Goal: Task Accomplishment & Management: Use online tool/utility

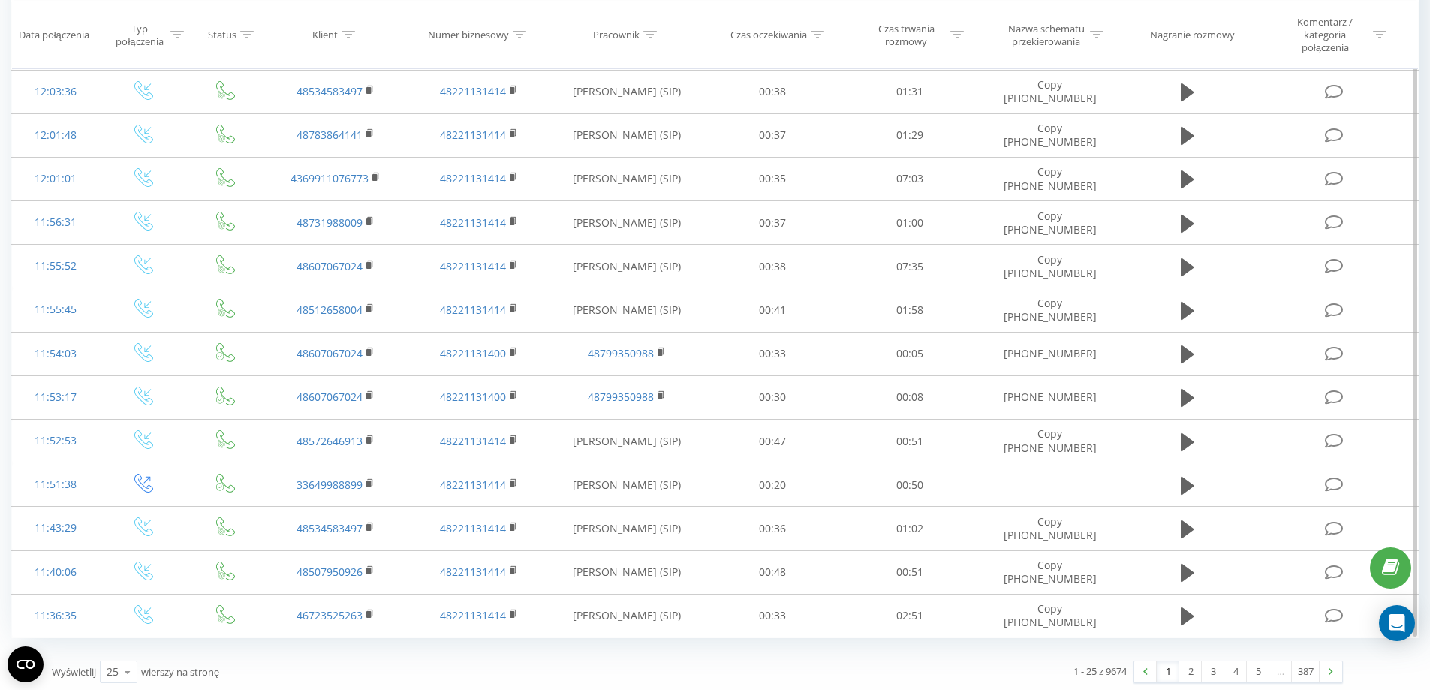
scroll to position [696, 0]
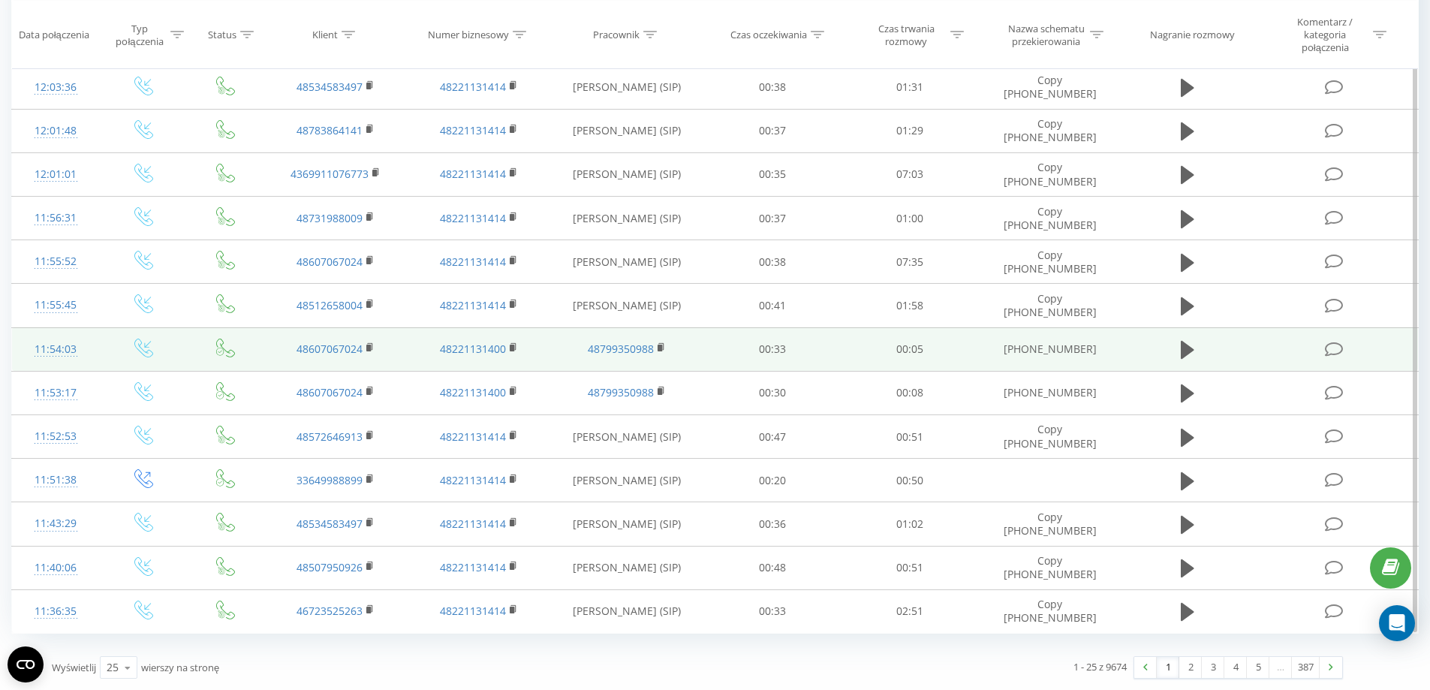
click at [1077, 355] on td "+48 22 113 14 00" at bounding box center [1049, 349] width 143 height 44
drag, startPoint x: 1097, startPoint y: 350, endPoint x: 1017, endPoint y: 349, distance: 80.3
click at [1017, 349] on td "+48 22 113 14 00" at bounding box center [1049, 349] width 143 height 44
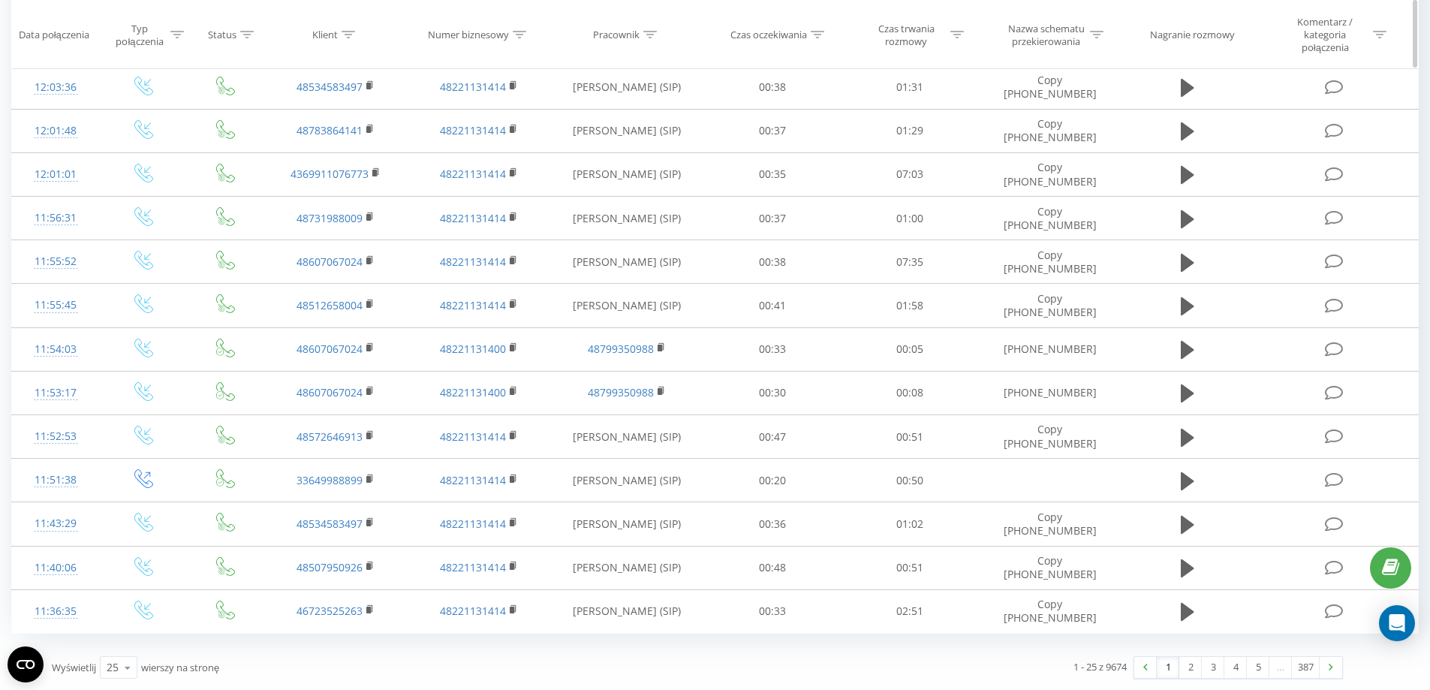
copy td "48 22 113 14 00"
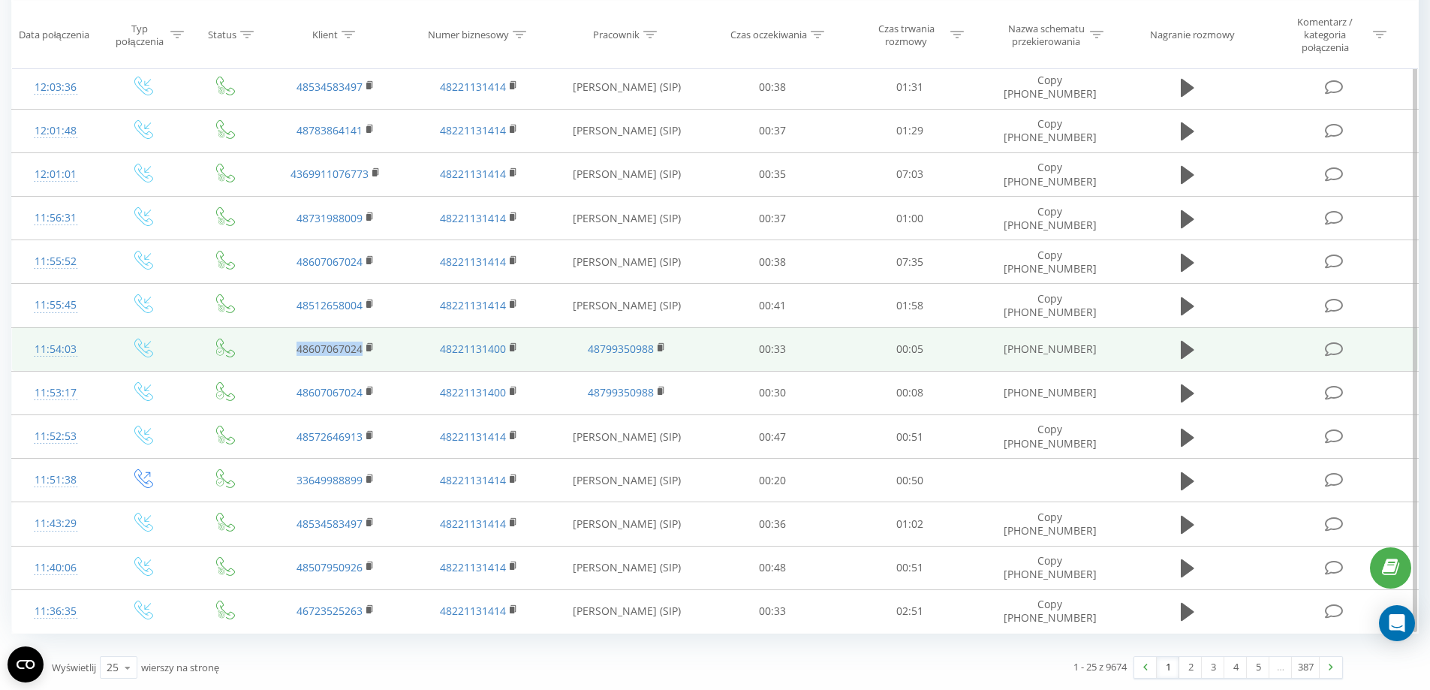
drag, startPoint x: 291, startPoint y: 350, endPoint x: 361, endPoint y: 356, distance: 70.0
click at [361, 356] on td "48607067024" at bounding box center [335, 349] width 143 height 44
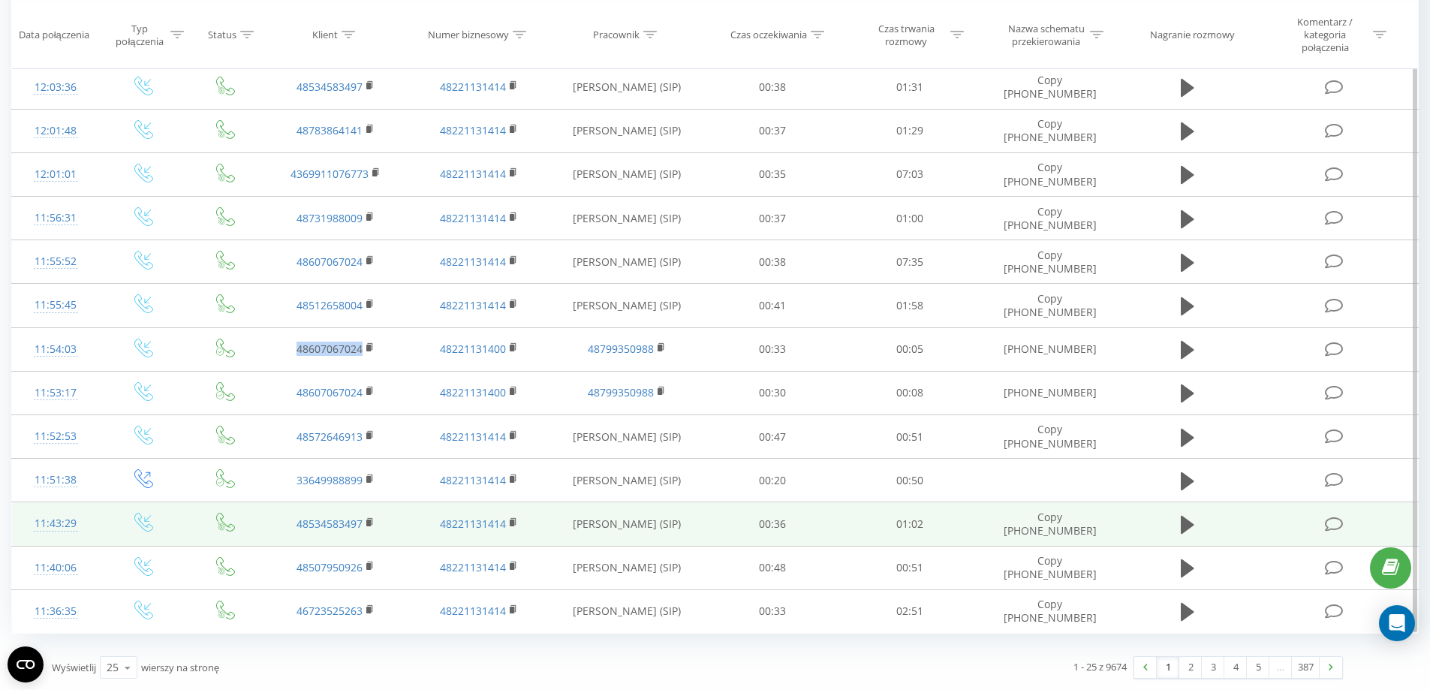
copy link "48607067024"
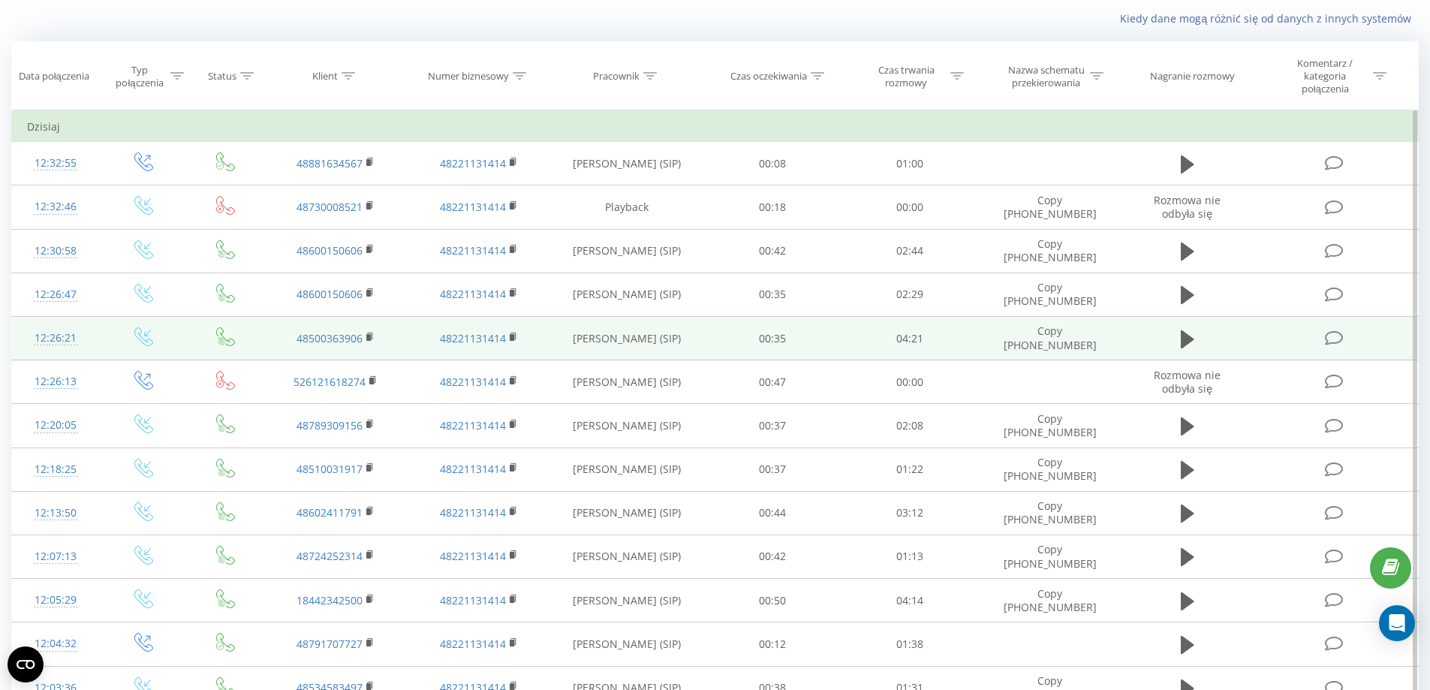
scroll to position [0, 0]
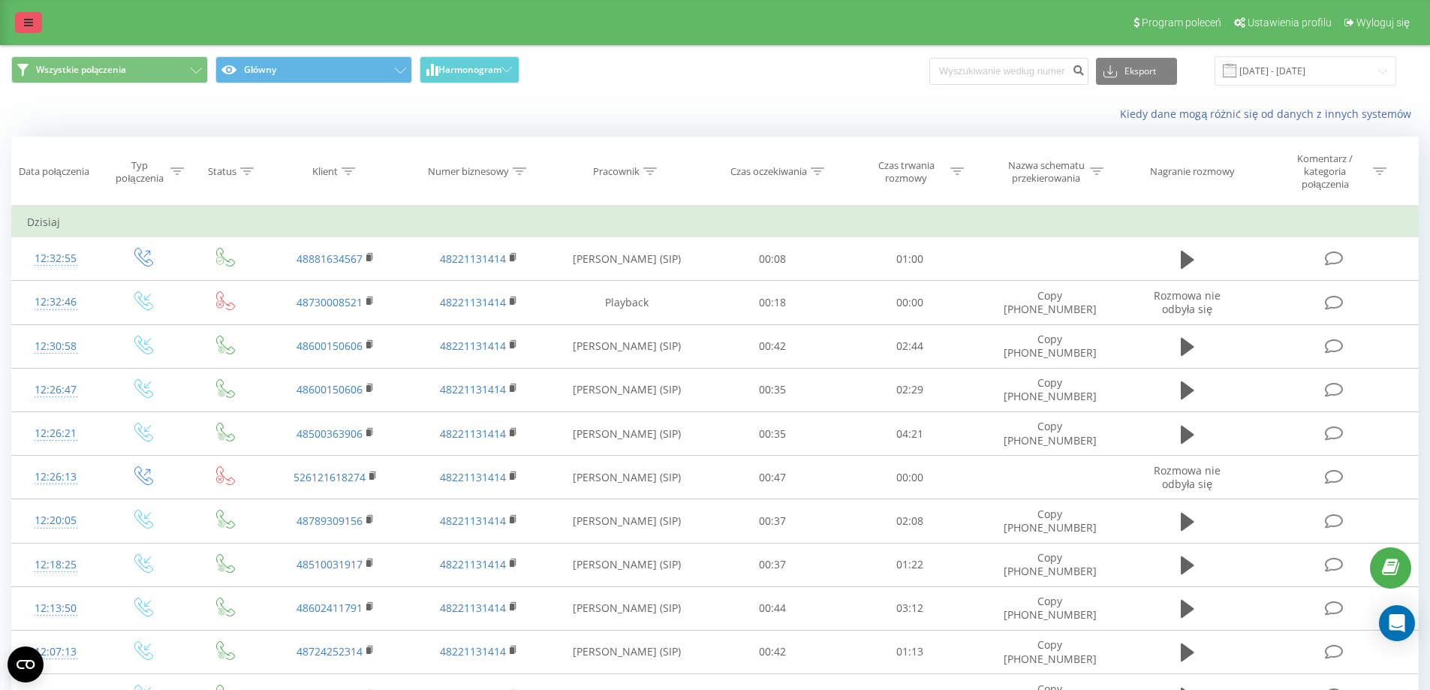
click at [28, 23] on icon at bounding box center [28, 22] width 9 height 11
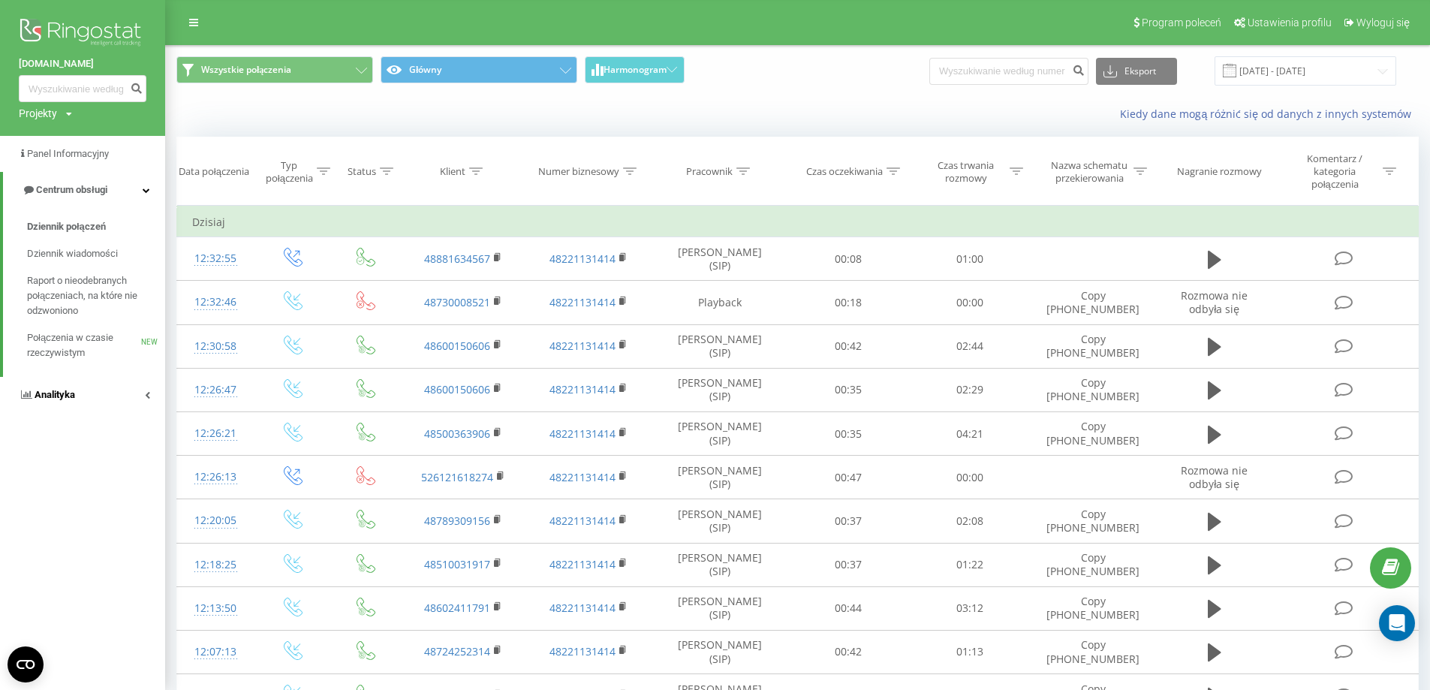
click at [146, 391] on link "Analityka" at bounding box center [82, 395] width 165 height 36
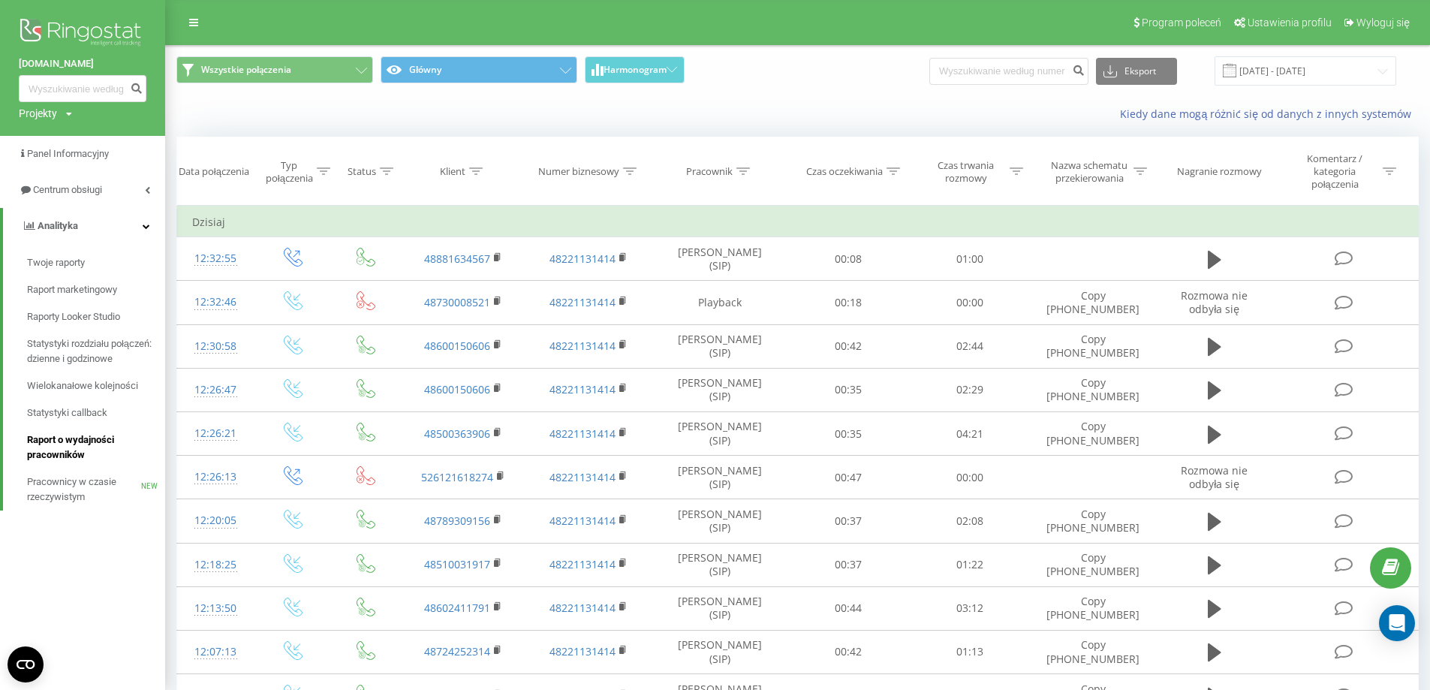
click at [76, 442] on span "Raport o wydajności pracowników" at bounding box center [92, 447] width 131 height 30
